Goal: Information Seeking & Learning: Understand process/instructions

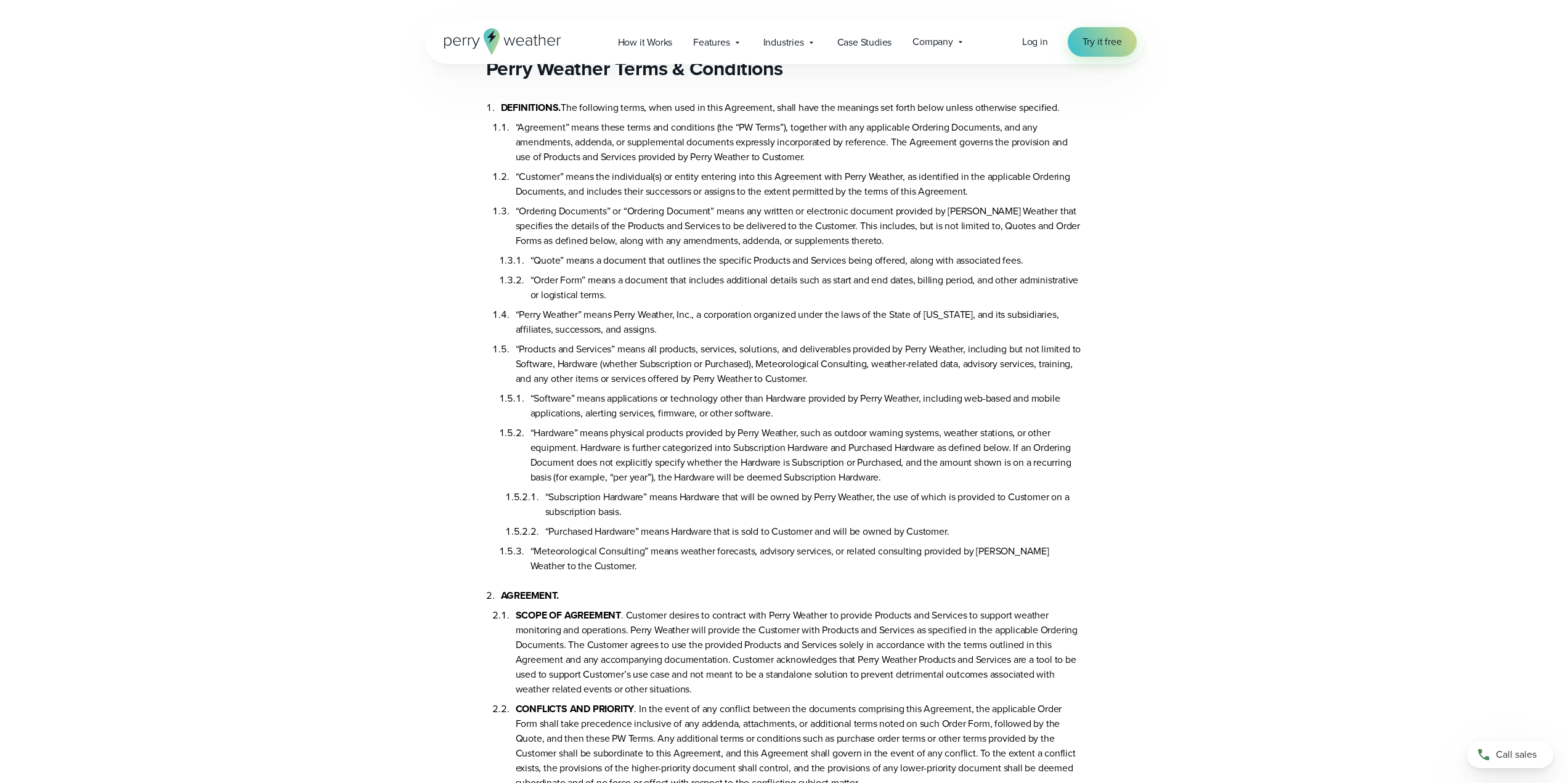
scroll to position [50, 0]
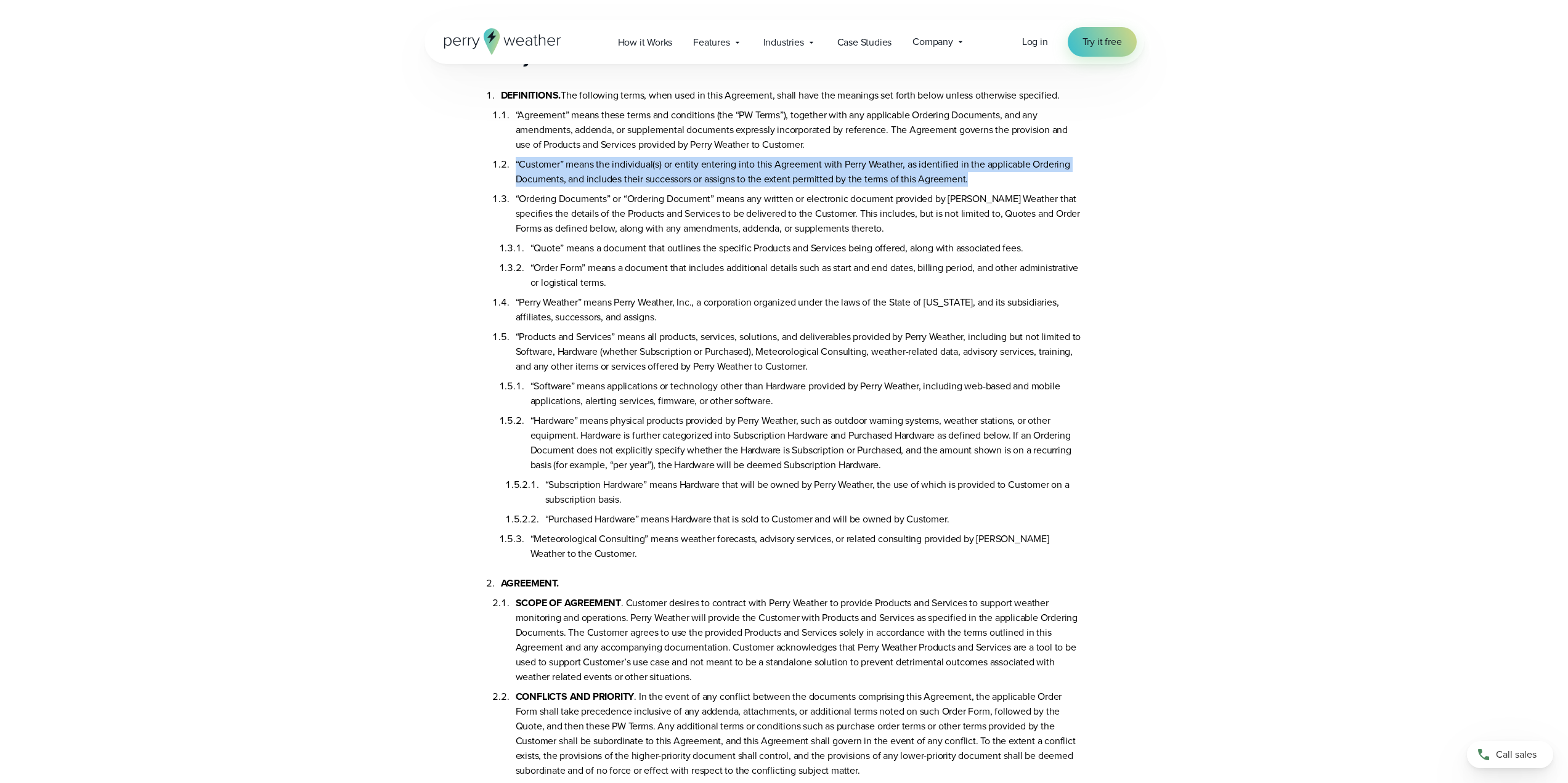
drag, startPoint x: 495, startPoint y: 162, endPoint x: 977, endPoint y: 176, distance: 482.2
click at [977, 176] on li "“Customer” means the individual(s) or entity entering into this Agreement with …" at bounding box center [798, 169] width 567 height 34
copy li "“Customer” means the individual(s) or entity entering into this Agreement with …"
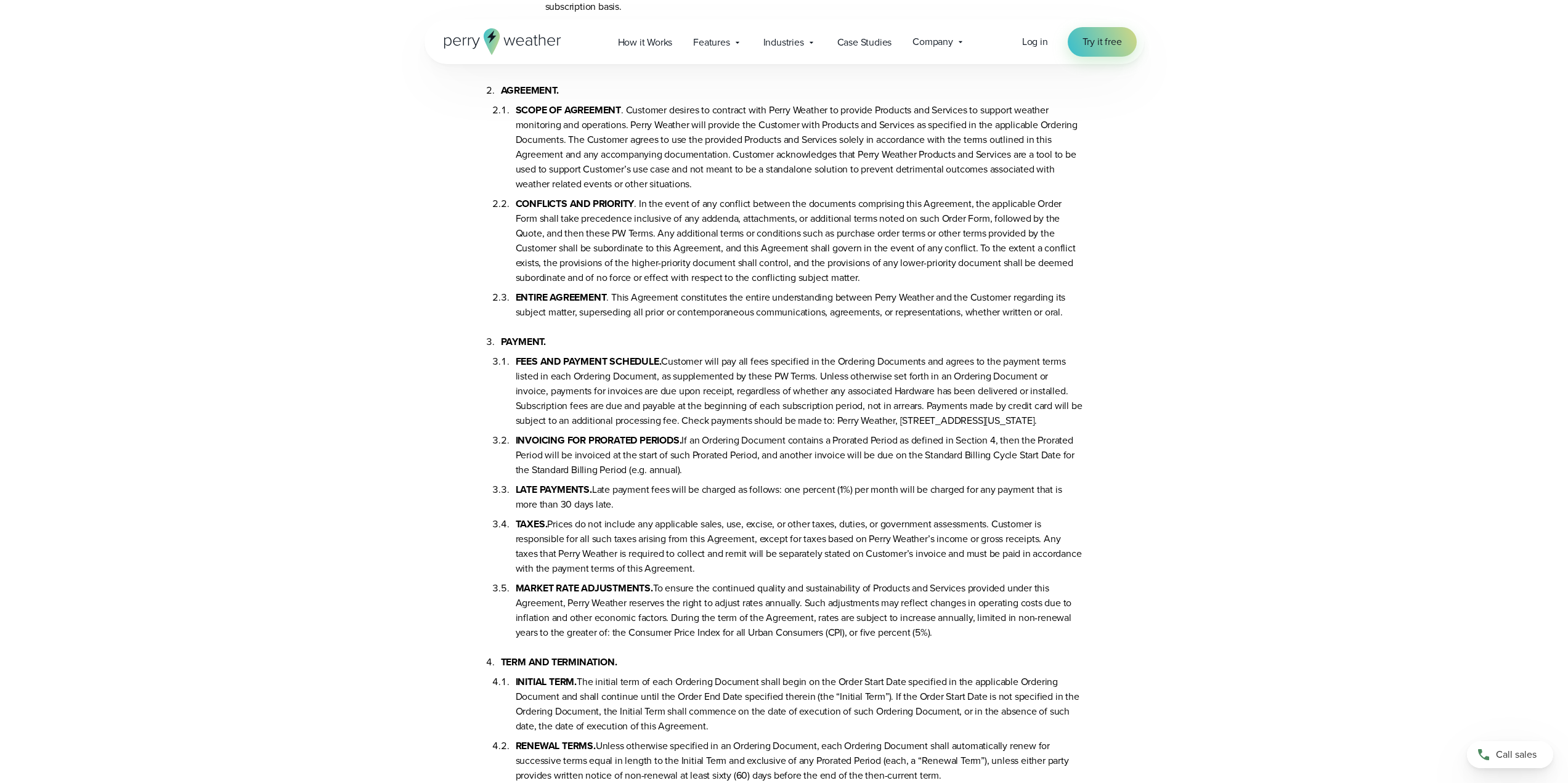
scroll to position [549, 0]
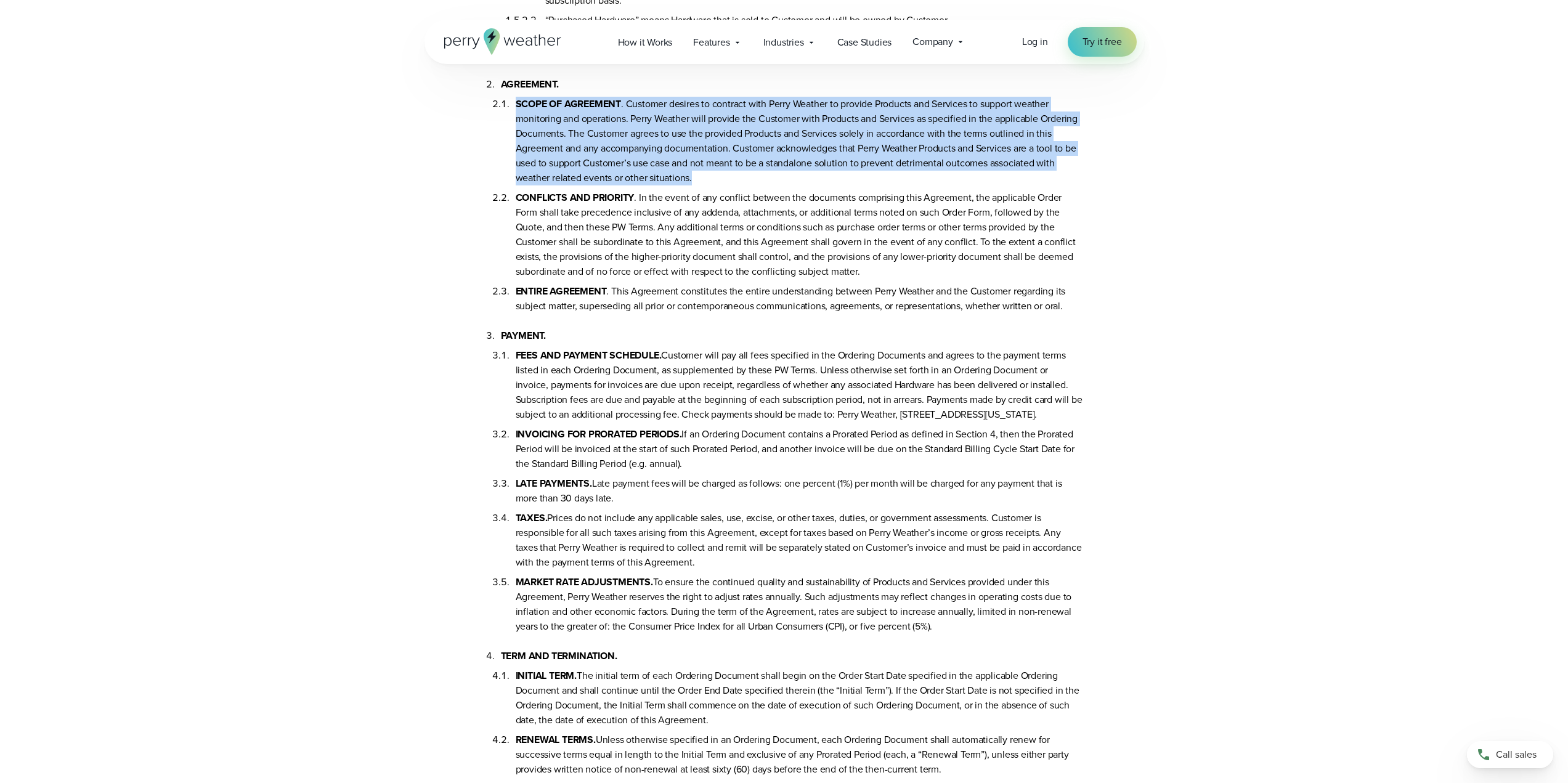
drag, startPoint x: 515, startPoint y: 101, endPoint x: 708, endPoint y: 182, distance: 209.3
click at [708, 182] on ol "SCOPE OF AGREEMENT . Customer desires to contract with Perry Weather to provide…" at bounding box center [792, 202] width 582 height 222
copy li "SCOPE OF AGREEMENT . Customer desires to contract with Perry Weather to provide…"
